Goal: Transaction & Acquisition: Purchase product/service

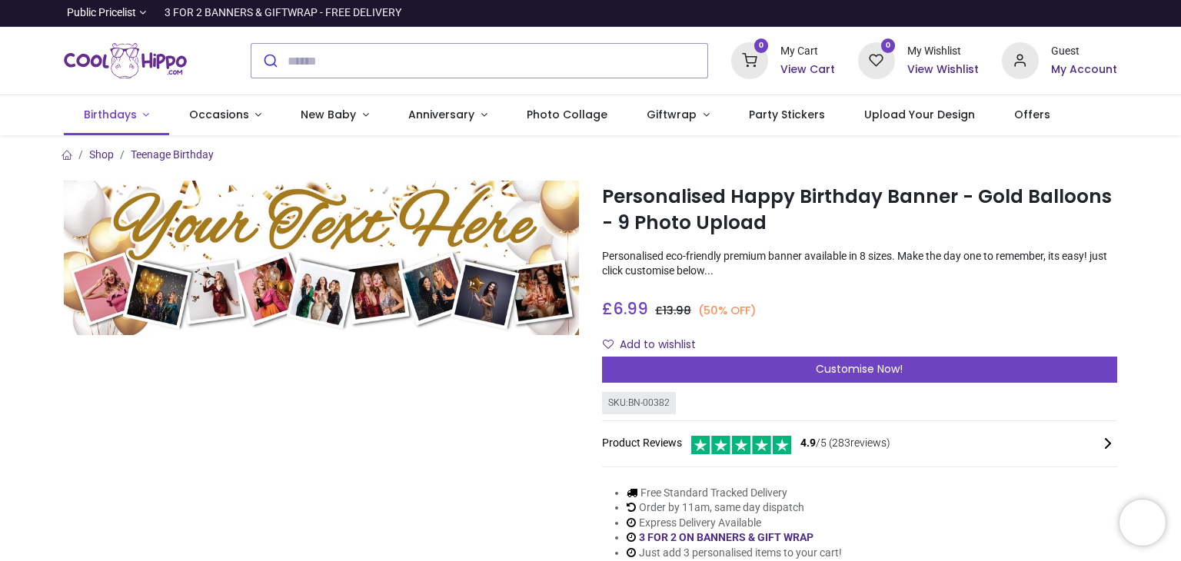
click at [125, 121] on span "Birthdays" at bounding box center [110, 114] width 53 height 15
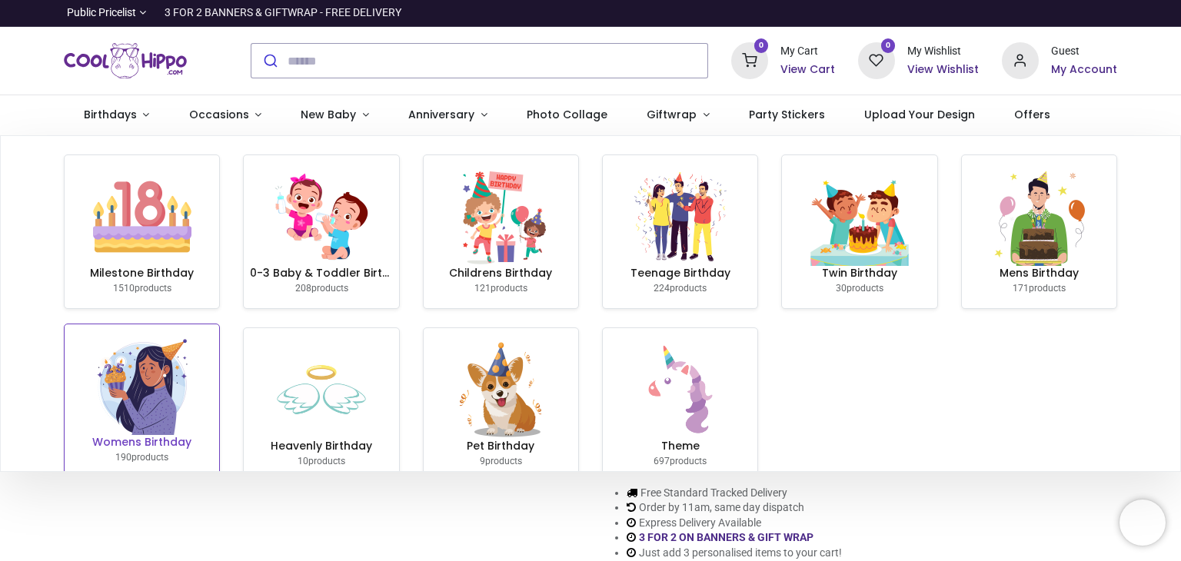
click at [161, 399] on img at bounding box center [142, 386] width 98 height 98
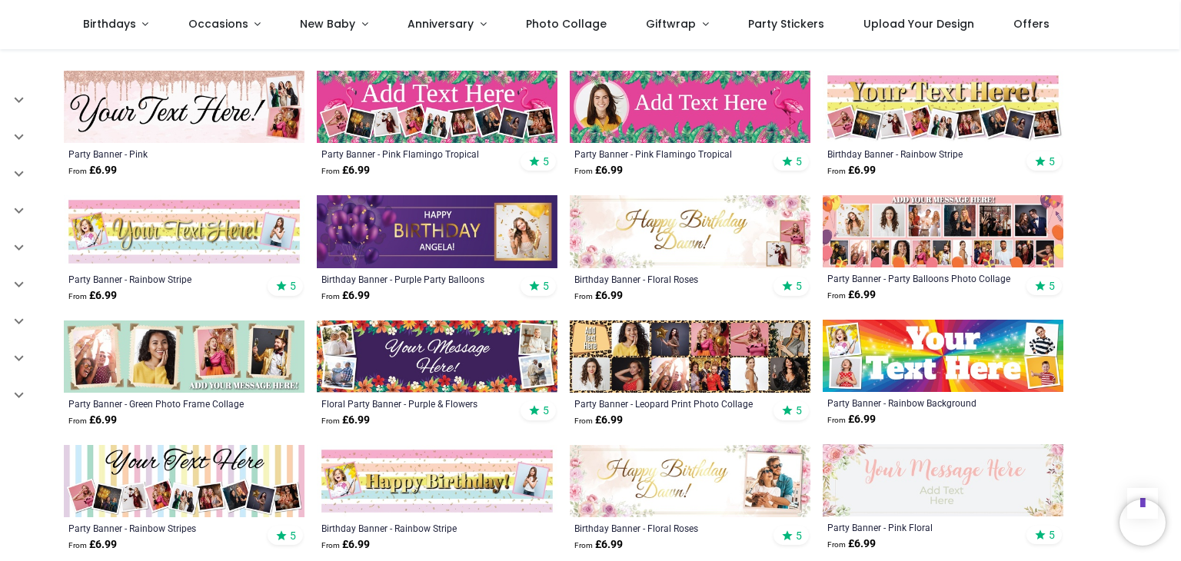
scroll to position [1381, 0]
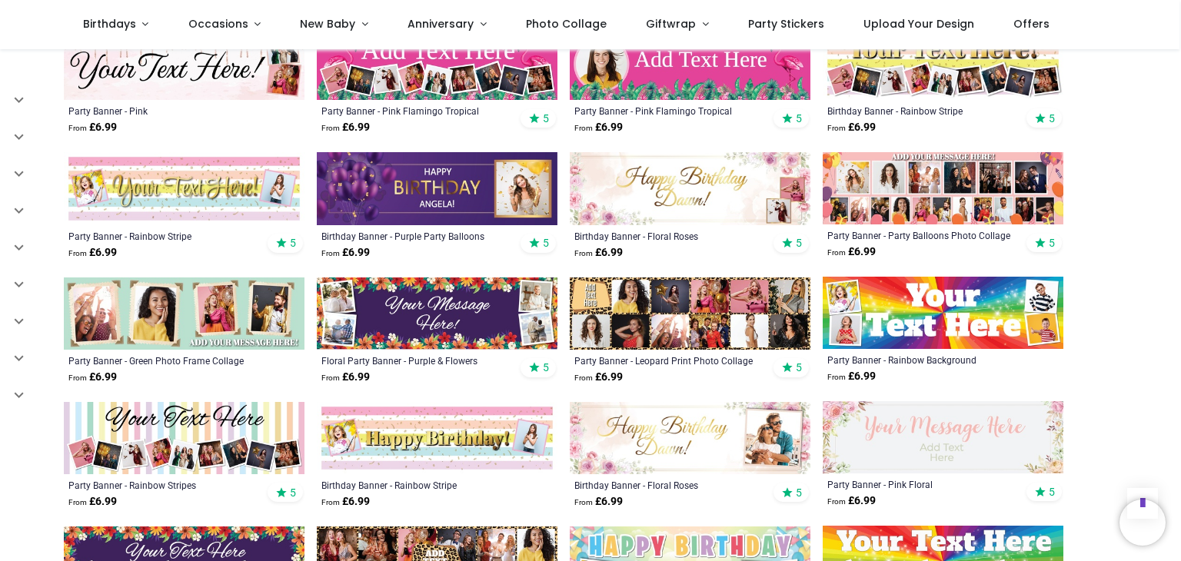
scroll to position [1206, 0]
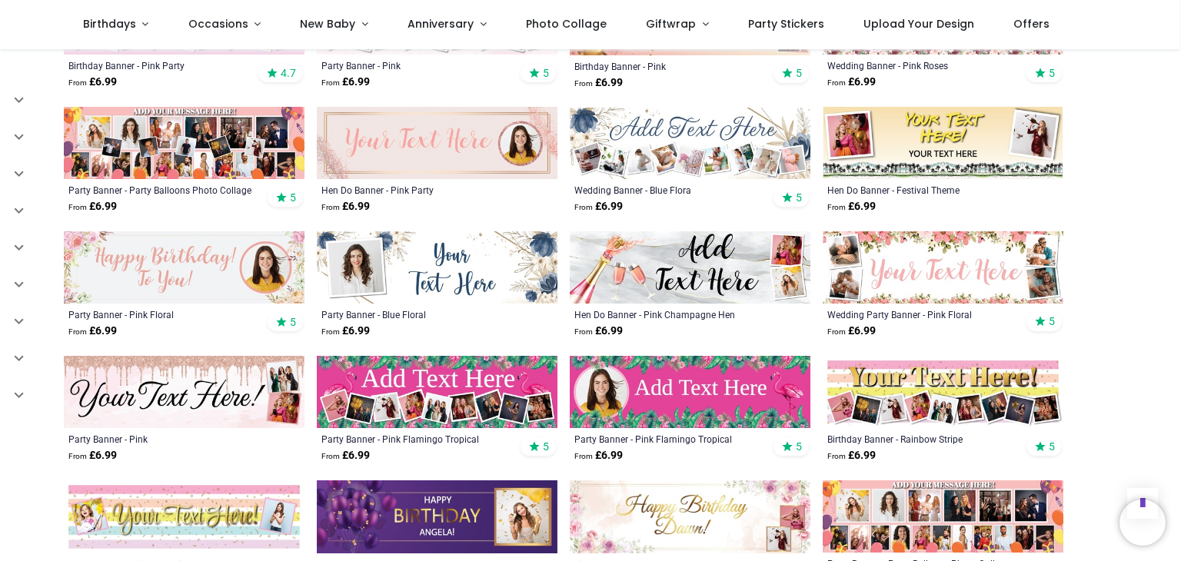
scroll to position [1085, 0]
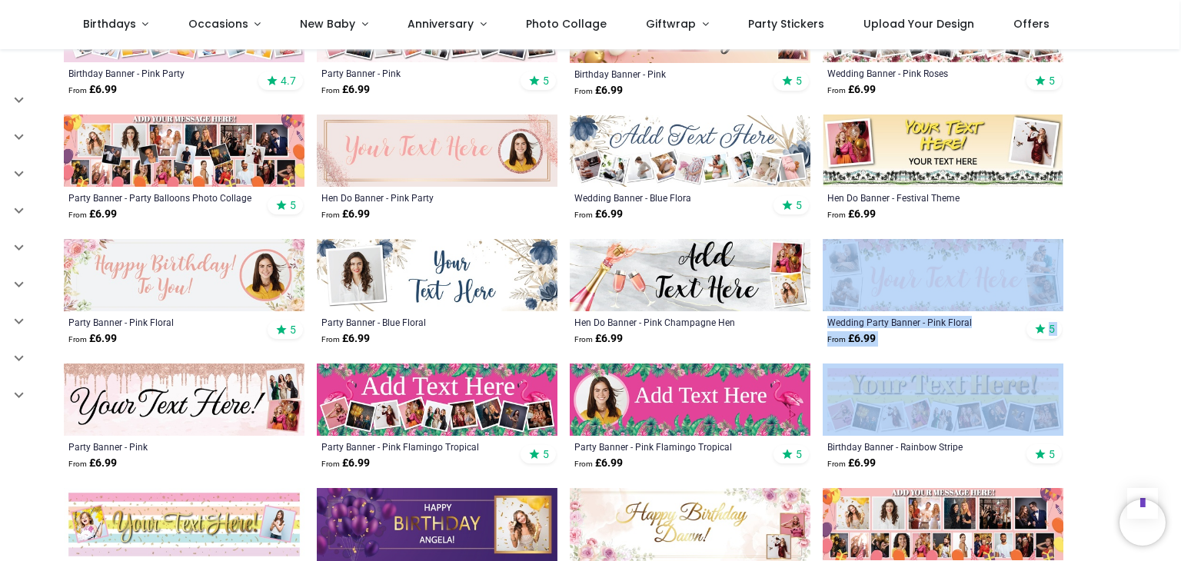
drag, startPoint x: 1128, startPoint y: 395, endPoint x: 1101, endPoint y: 257, distance: 141.0
click at [1101, 257] on div "Pricelist : Public Pricelist Public Pricelist Customer Pricelist Categories 80" at bounding box center [590, 475] width 1181 height 3021
click at [210, 22] on span "Occasions" at bounding box center [218, 23] width 60 height 15
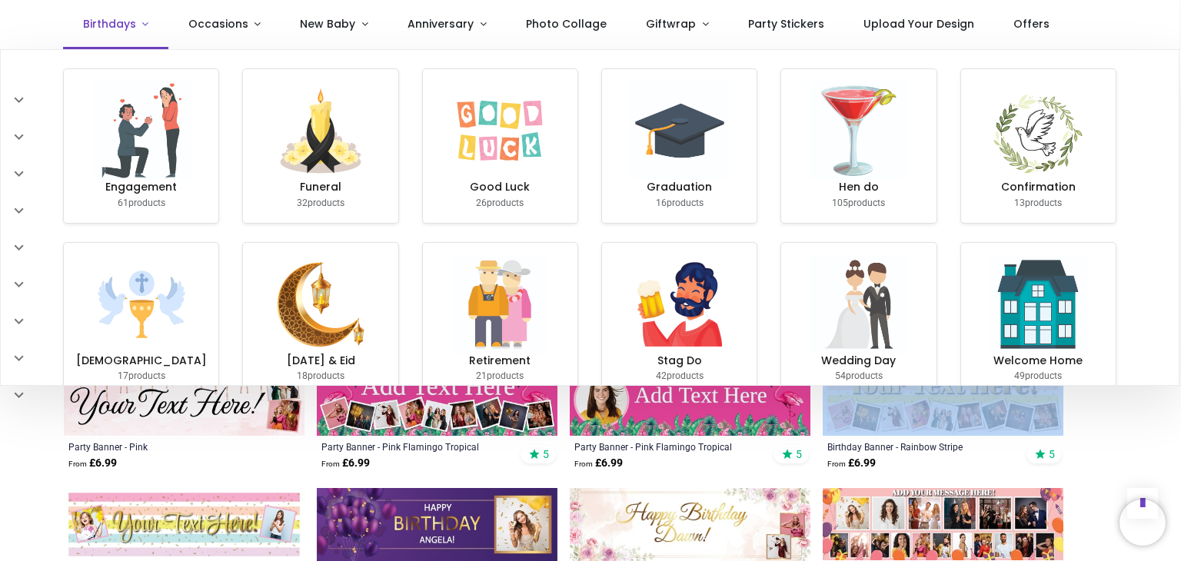
click at [98, 24] on span "Birthdays" at bounding box center [109, 23] width 53 height 15
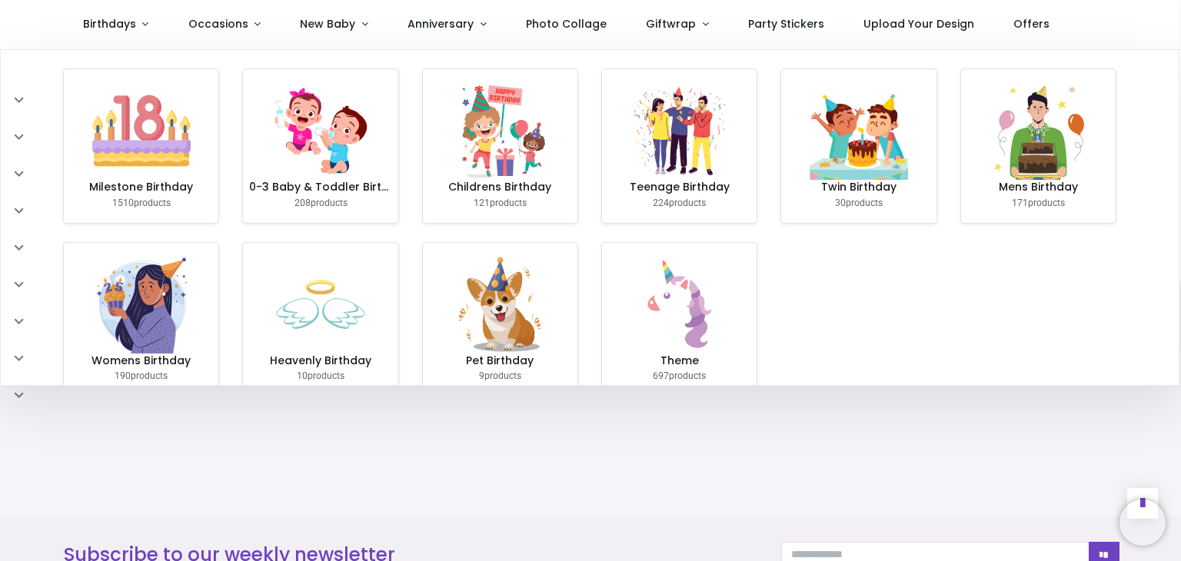
scroll to position [1125, 0]
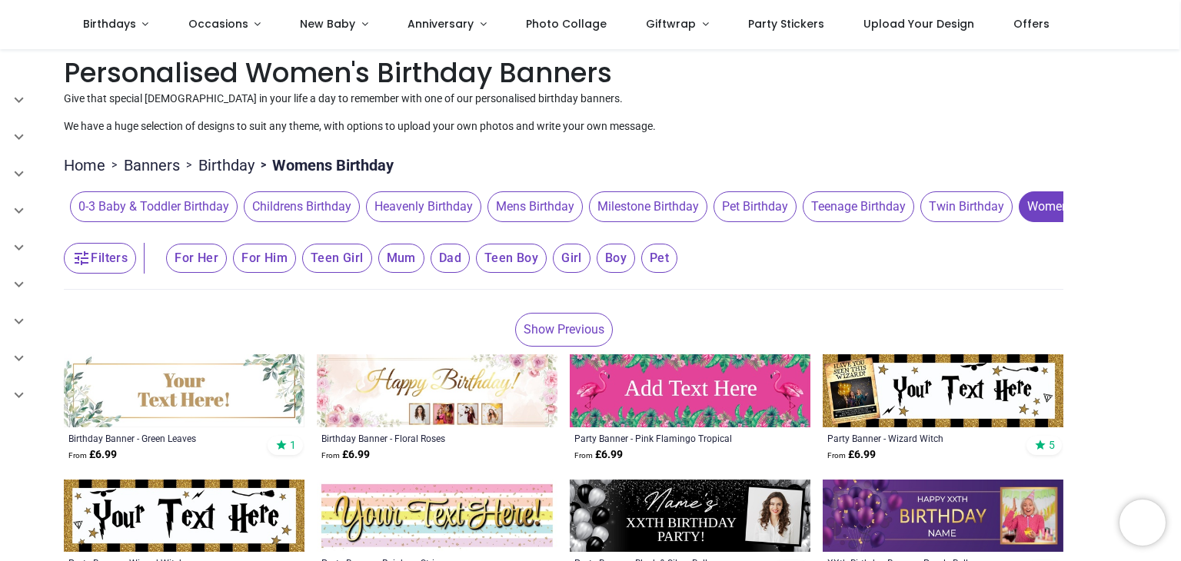
scroll to position [8, 0]
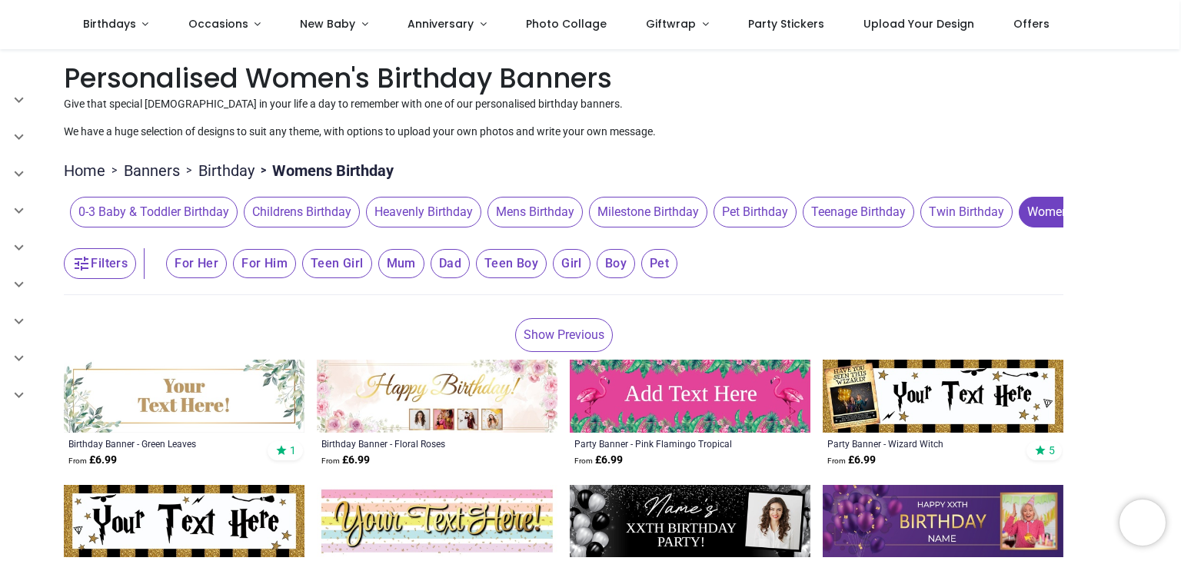
click at [635, 214] on span "Milestone Birthday" at bounding box center [648, 212] width 118 height 31
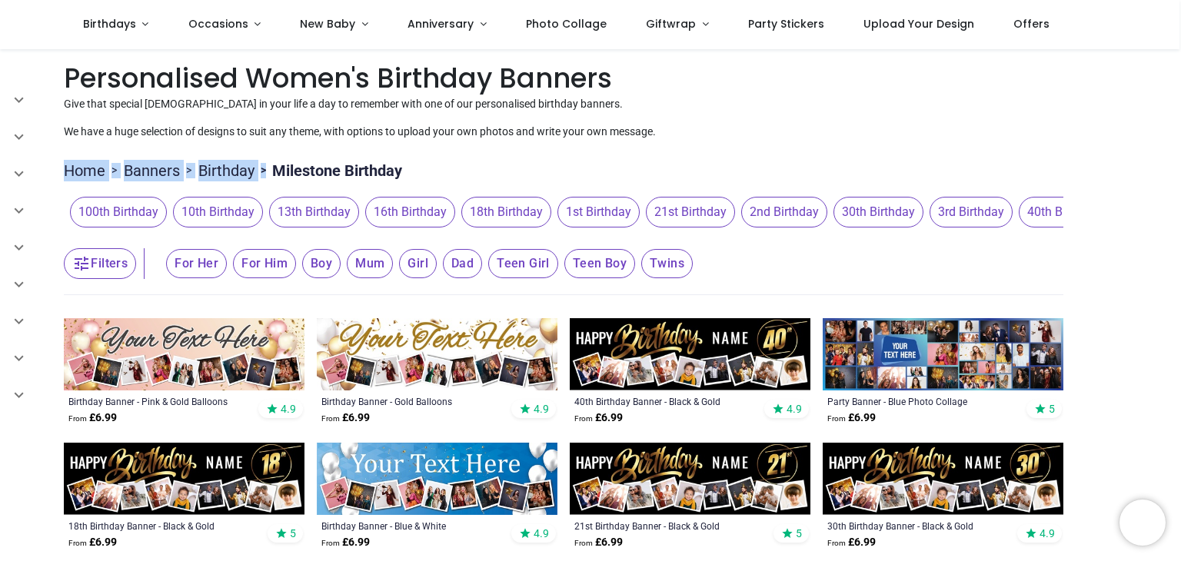
drag, startPoint x: 1178, startPoint y: 130, endPoint x: 1180, endPoint y: 176, distance: 46.2
click at [1180, 176] on div "Login • Register Birthdays Milestone Birthday 1510 products 208" at bounding box center [590, 280] width 1181 height 561
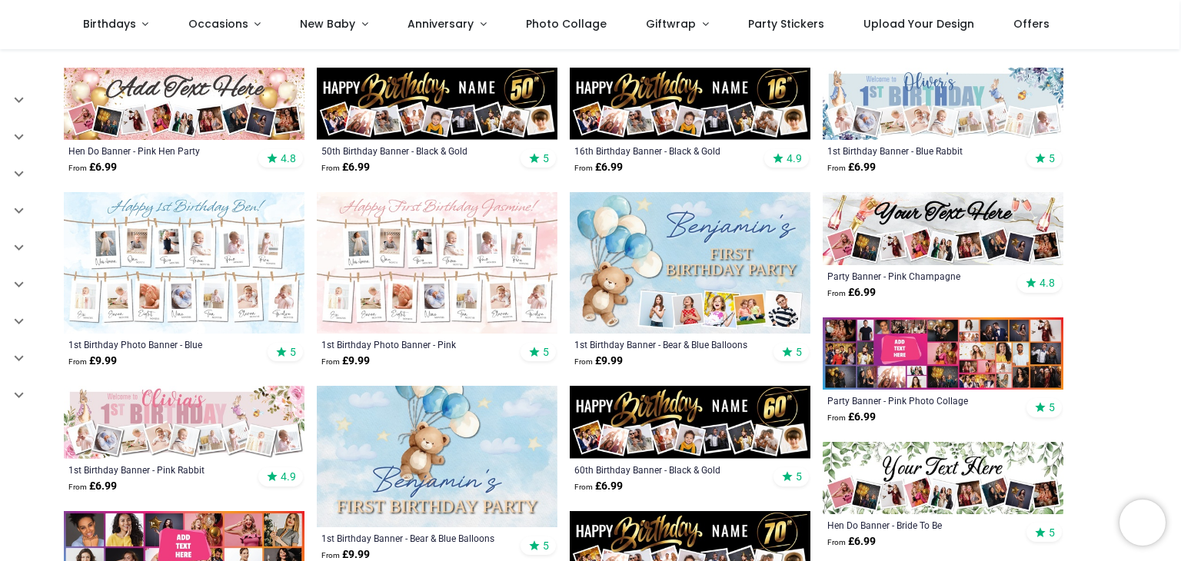
scroll to position [510, 0]
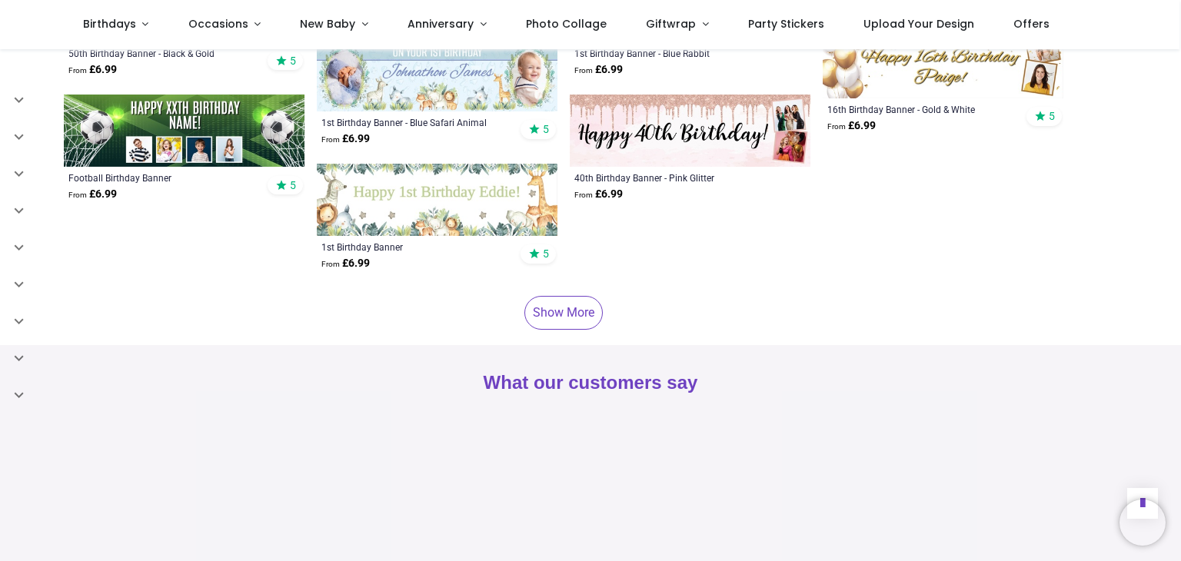
scroll to position [1919, 0]
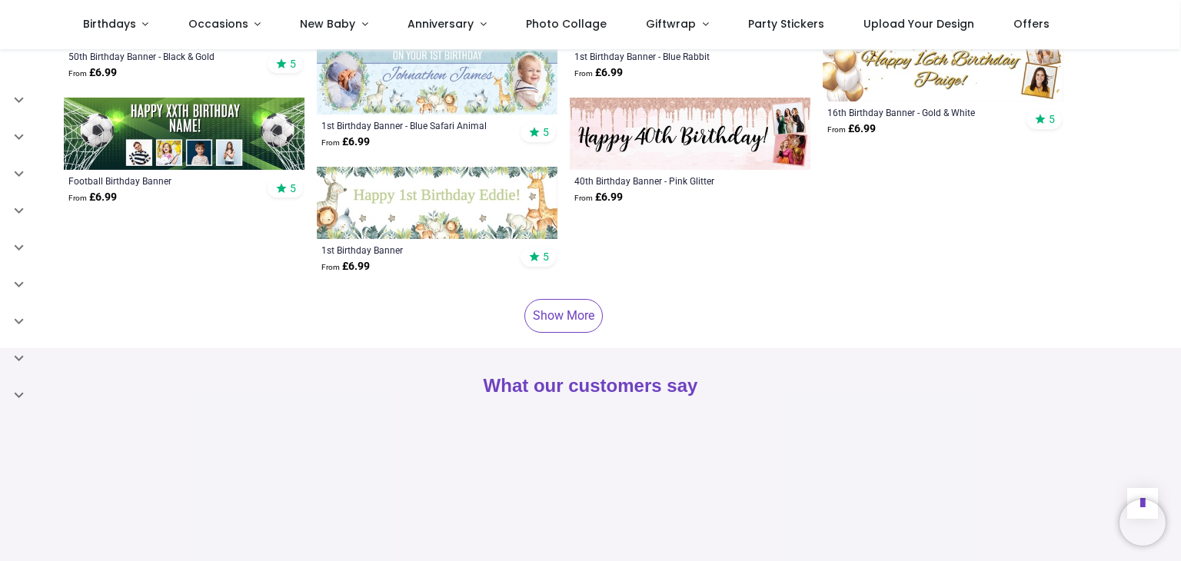
click at [568, 311] on link "Show More" at bounding box center [563, 316] width 78 height 34
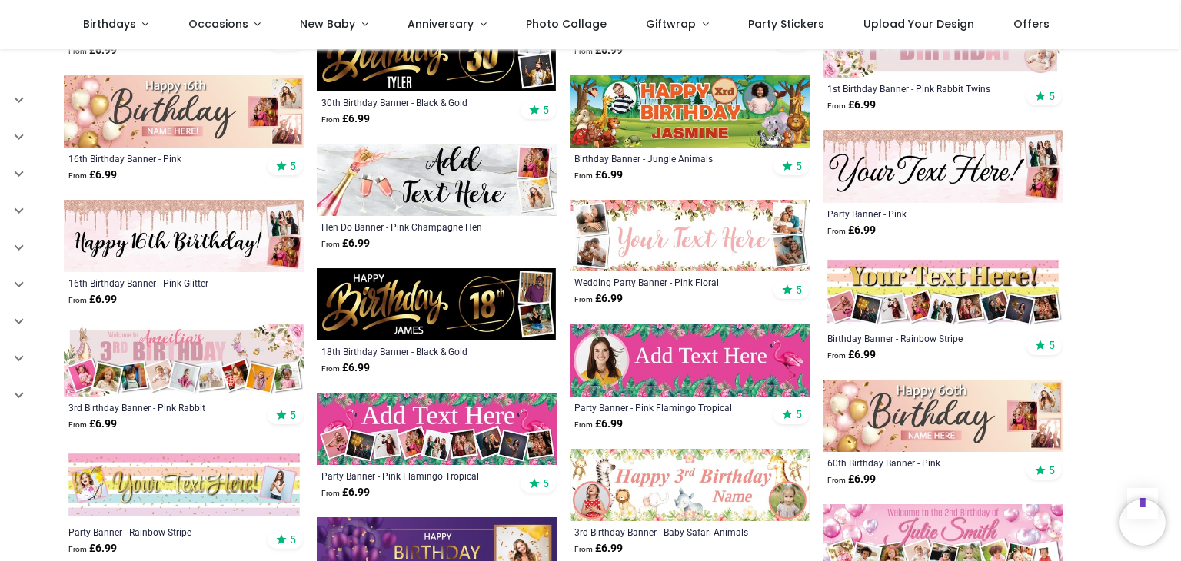
scroll to position [2345, 0]
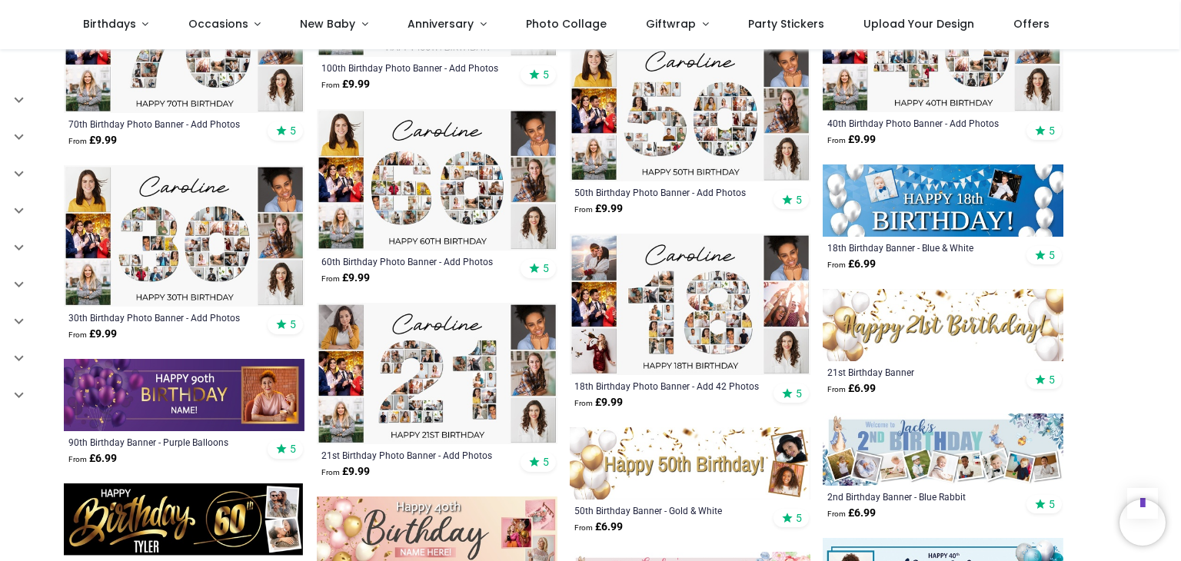
scroll to position [3171, 0]
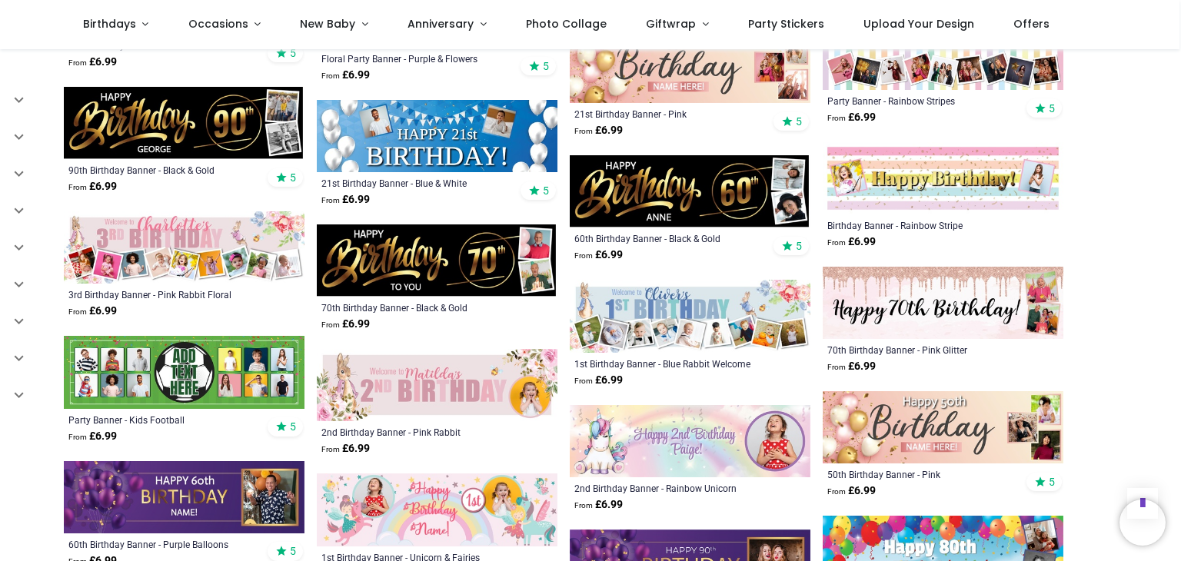
scroll to position [4013, 0]
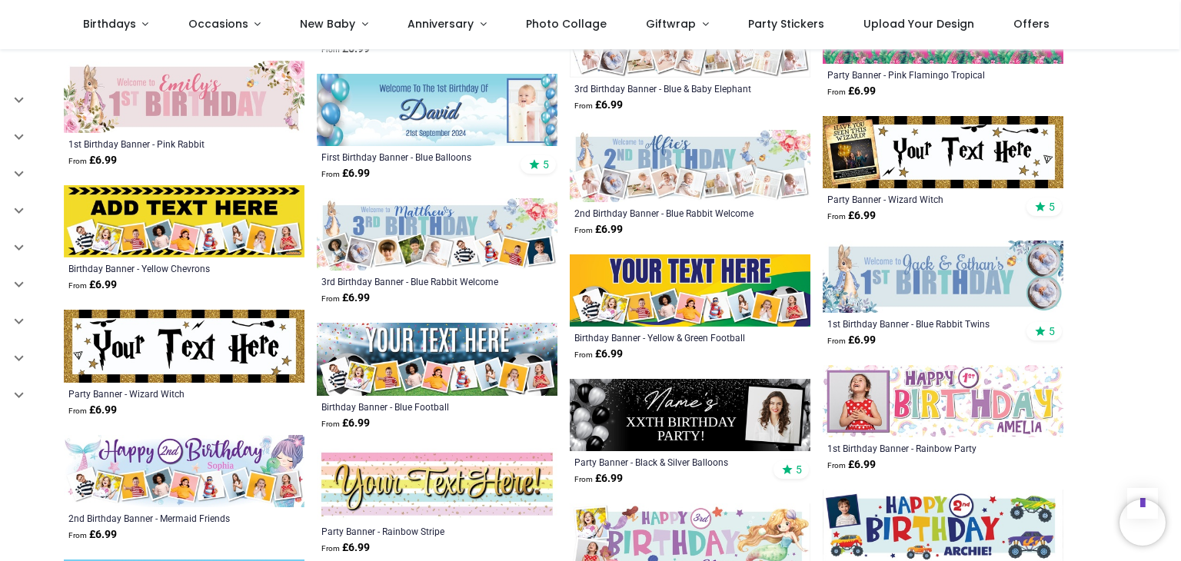
scroll to position [5857, 0]
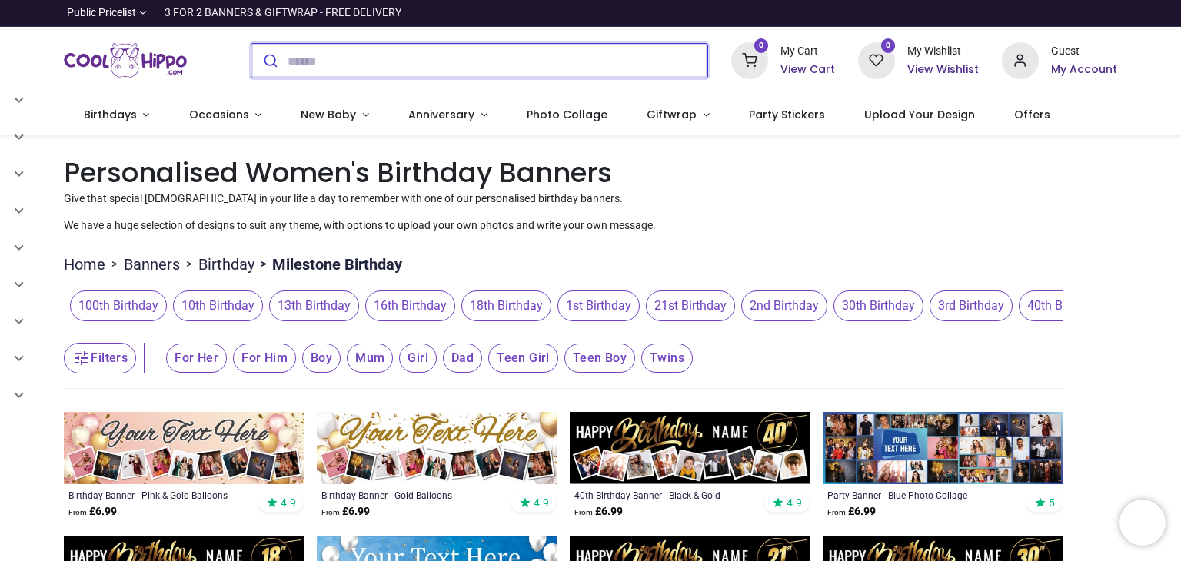
click at [329, 61] on input "search" at bounding box center [497, 61] width 420 height 34
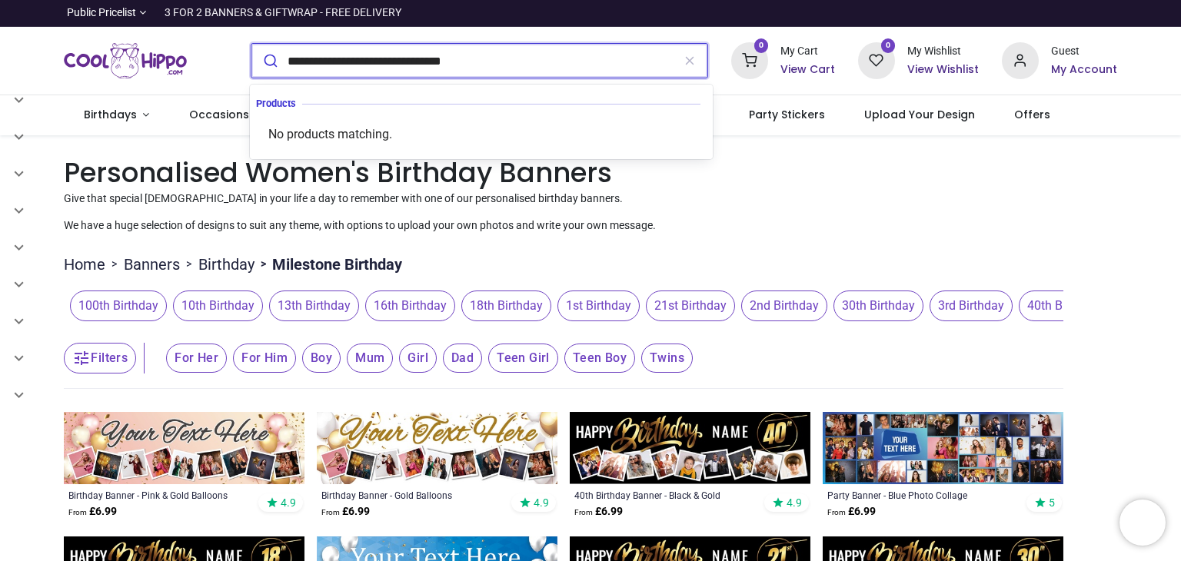
type input "**********"
click at [251, 44] on button "submit" at bounding box center [269, 61] width 36 height 34
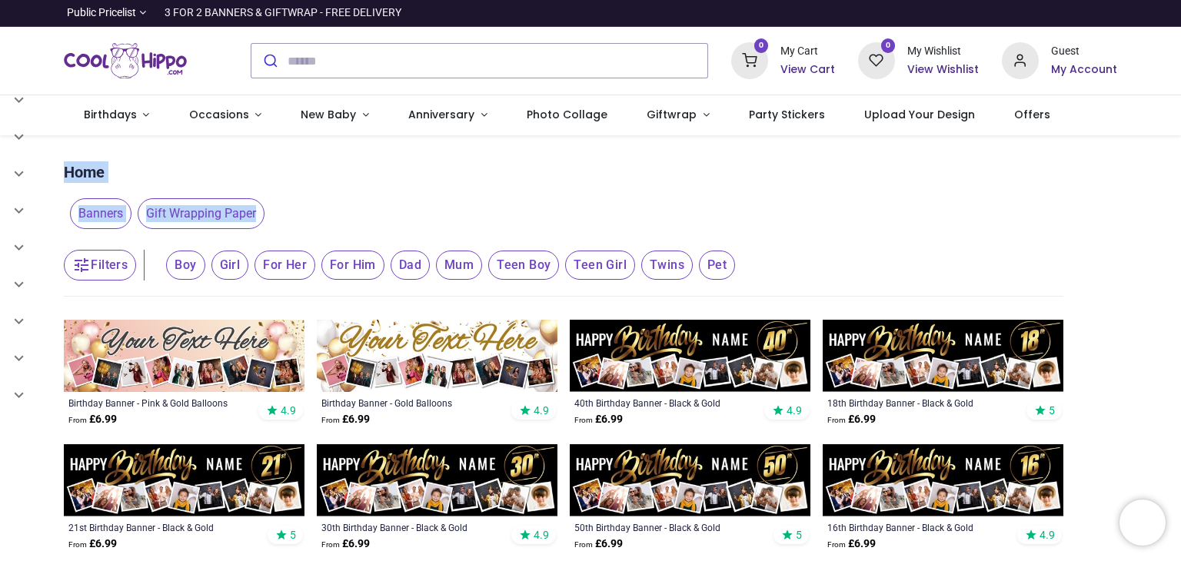
drag, startPoint x: 1175, startPoint y: 121, endPoint x: 1180, endPoint y: 204, distance: 82.4
click at [1180, 204] on div "Login • Register Birthdays Milestone Birthday 1510 products 208" at bounding box center [590, 280] width 1181 height 561
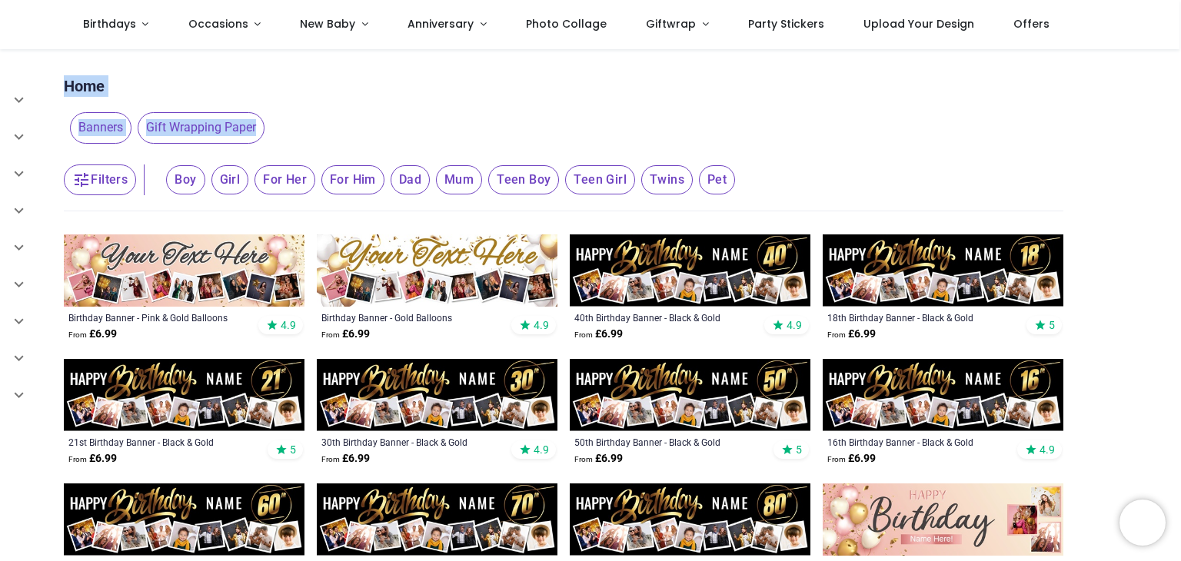
scroll to position [31, 0]
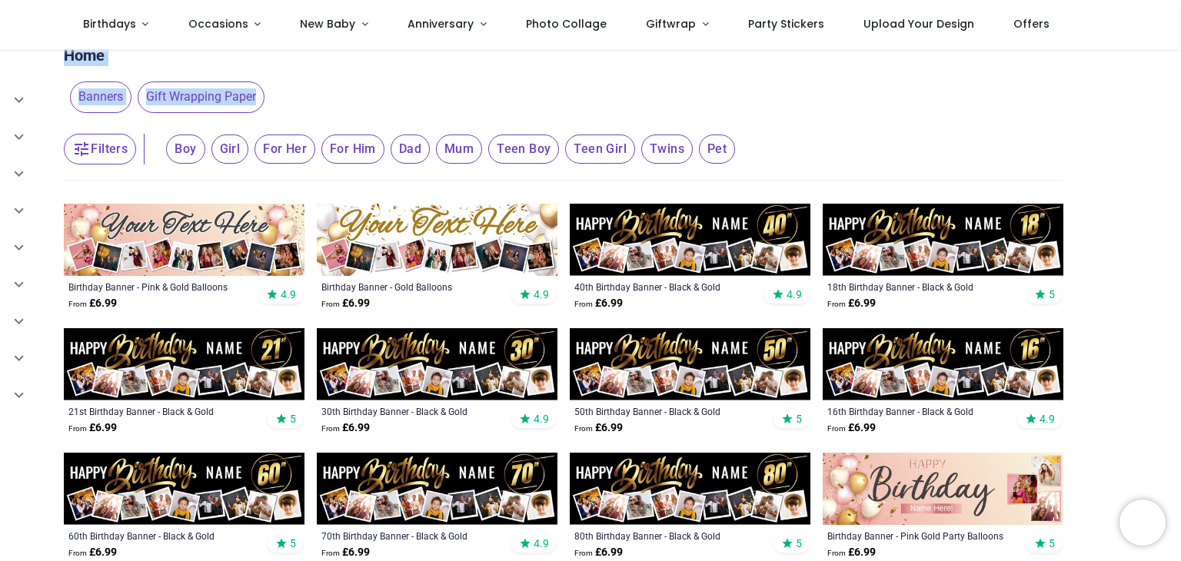
click at [435, 361] on img at bounding box center [437, 364] width 241 height 72
